Goal: Use online tool/utility: Utilize a website feature to perform a specific function

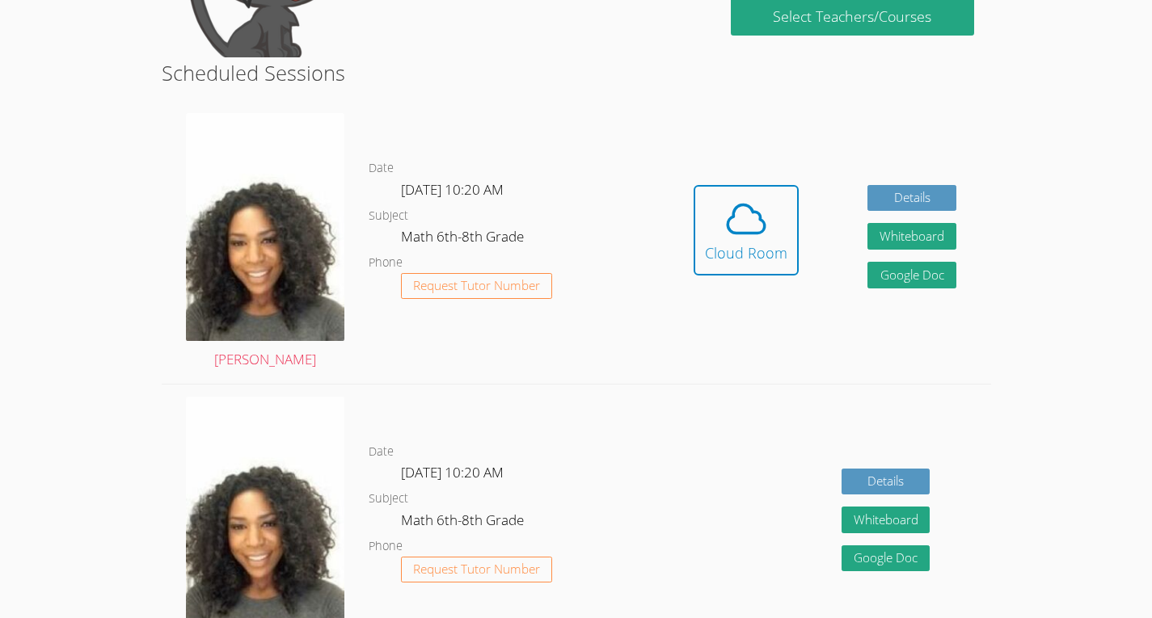
scroll to position [402, 0]
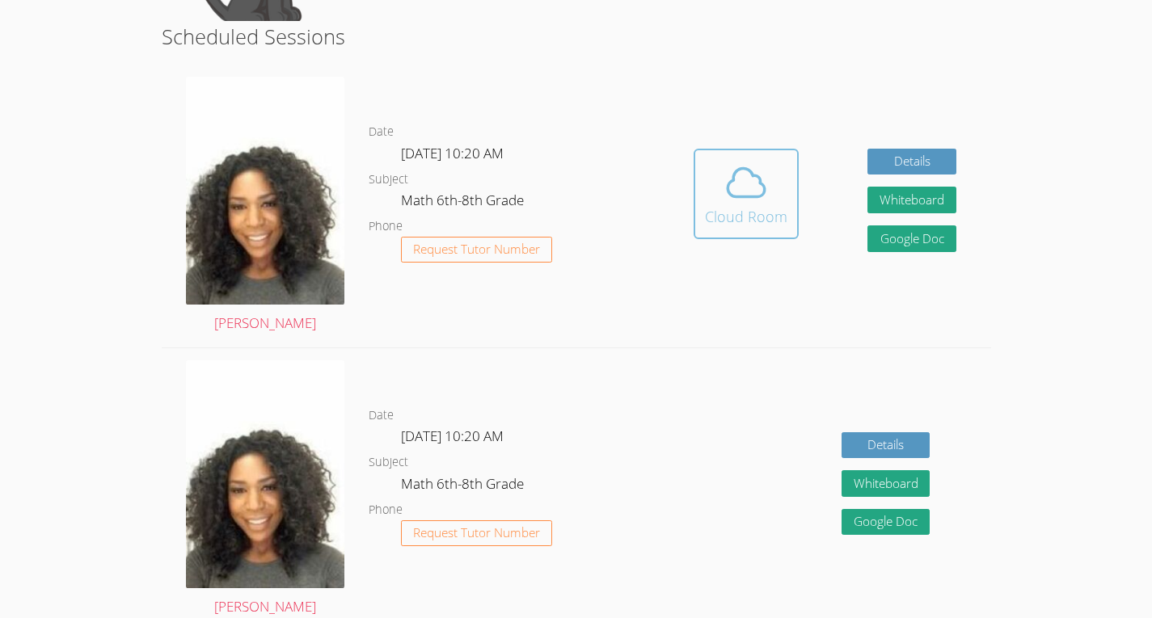
click at [724, 196] on icon at bounding box center [745, 182] width 45 height 45
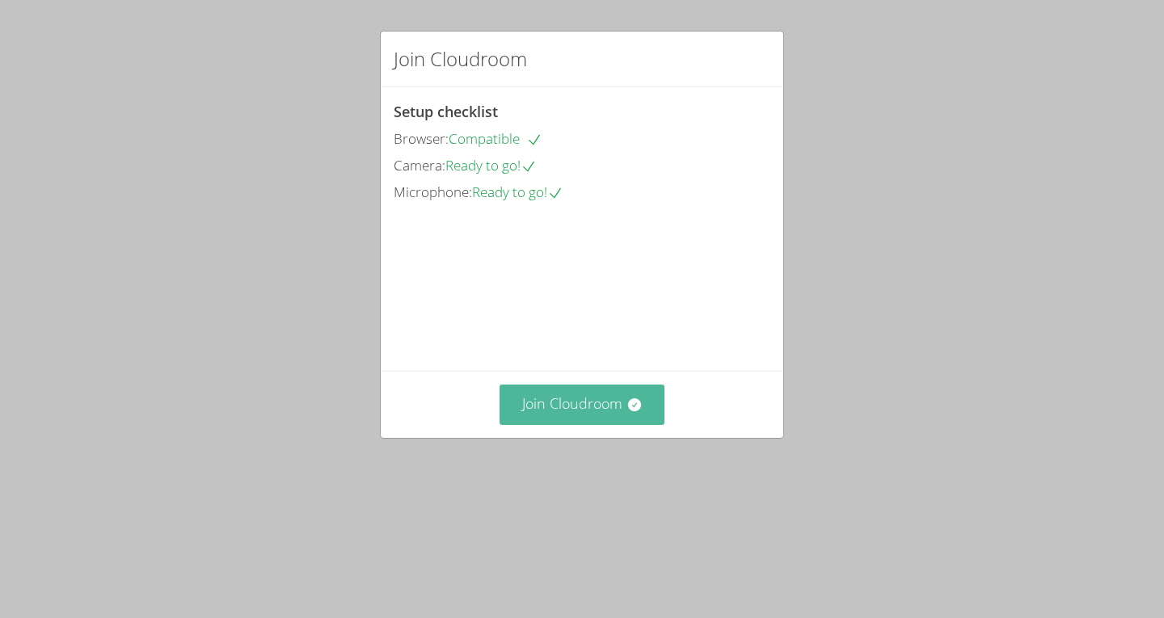
click at [541, 424] on button "Join Cloudroom" at bounding box center [582, 405] width 166 height 40
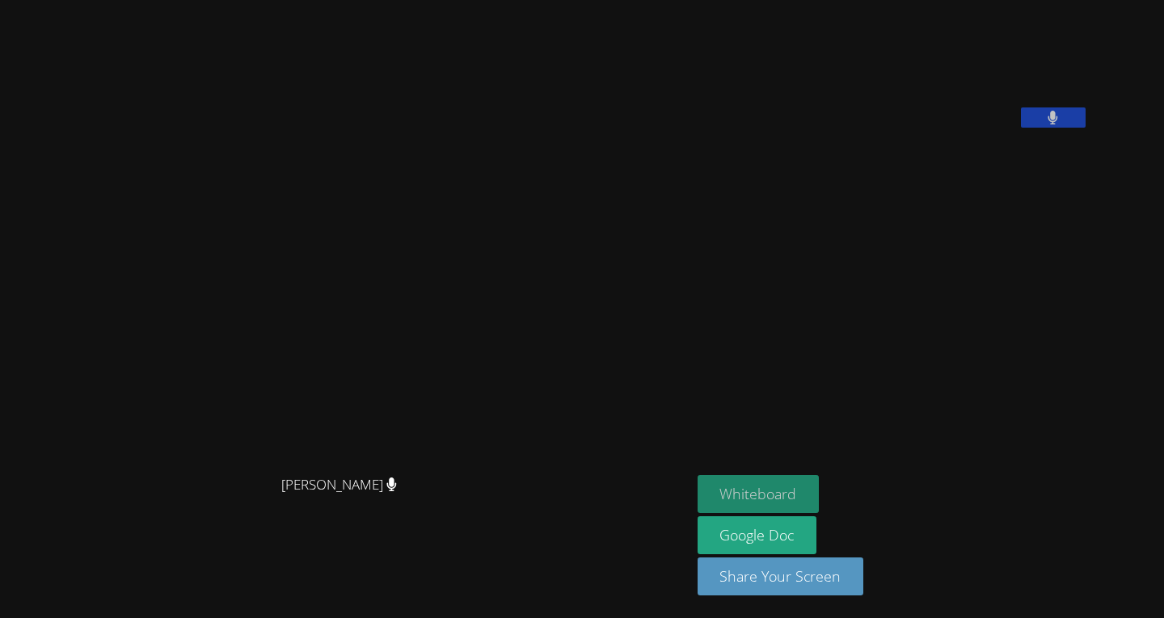
click at [810, 484] on button "Whiteboard" at bounding box center [758, 494] width 122 height 38
